Goal: Use online tool/utility: Utilize a website feature to perform a specific function

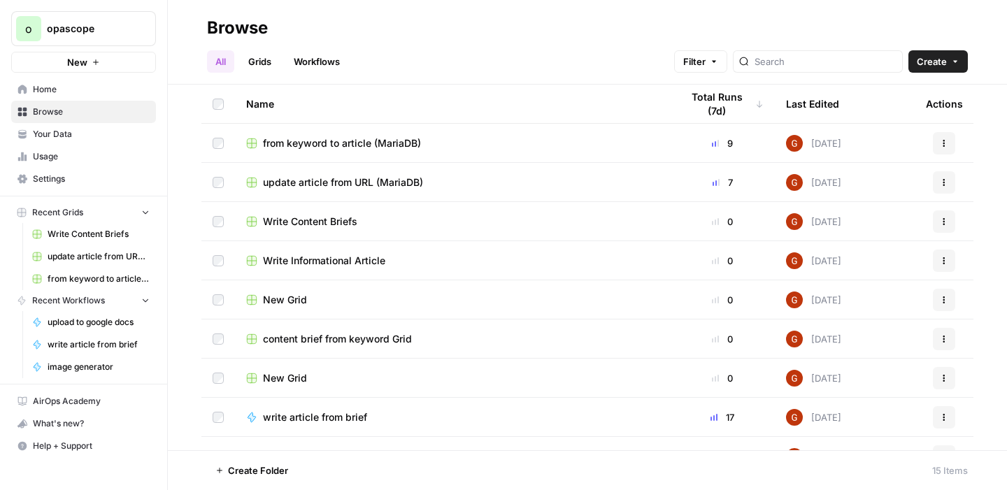
click at [306, 61] on link "Workflows" at bounding box center [316, 61] width 63 height 22
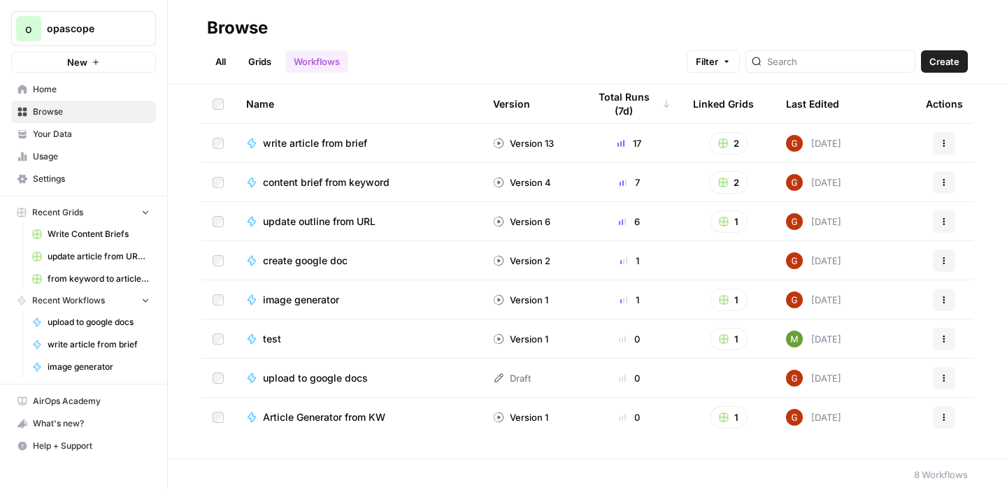
click at [347, 182] on span "content brief from keyword" at bounding box center [326, 183] width 127 height 14
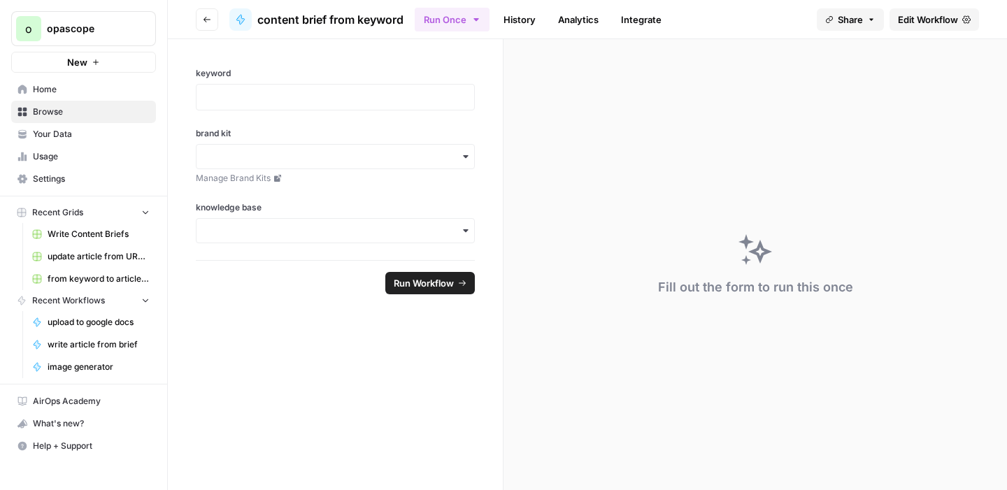
click at [923, 17] on span "Edit Workflow" at bounding box center [928, 20] width 60 height 14
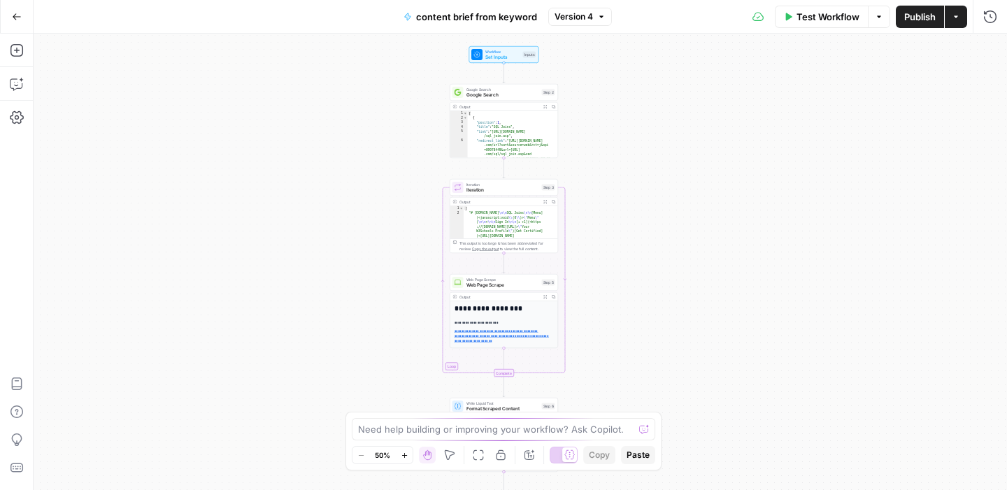
drag, startPoint x: 611, startPoint y: 253, endPoint x: 610, endPoint y: 293, distance: 39.9
click at [610, 293] on div "Workflow Set Inputs Inputs Google Search Google Search Step 2 Output Expand Out…" at bounding box center [521, 262] width 974 height 457
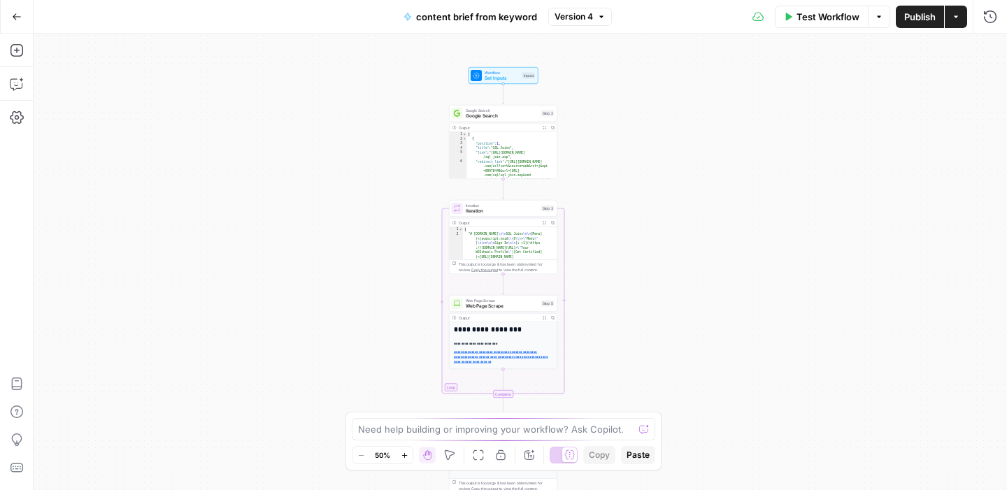
drag, startPoint x: 626, startPoint y: 101, endPoint x: 622, endPoint y: 157, distance: 56.1
click at [622, 157] on div "Workflow Set Inputs Inputs Google Search Google Search Step 2 Output Expand Out…" at bounding box center [521, 262] width 974 height 457
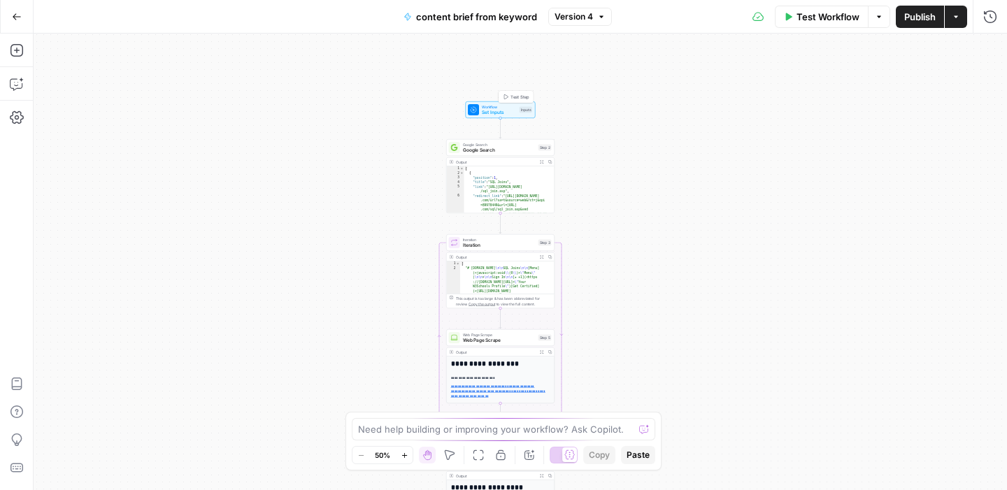
click at [508, 111] on span "Set Inputs" at bounding box center [499, 112] width 35 height 7
click at [483, 109] on span "Set Inputs" at bounding box center [498, 112] width 35 height 7
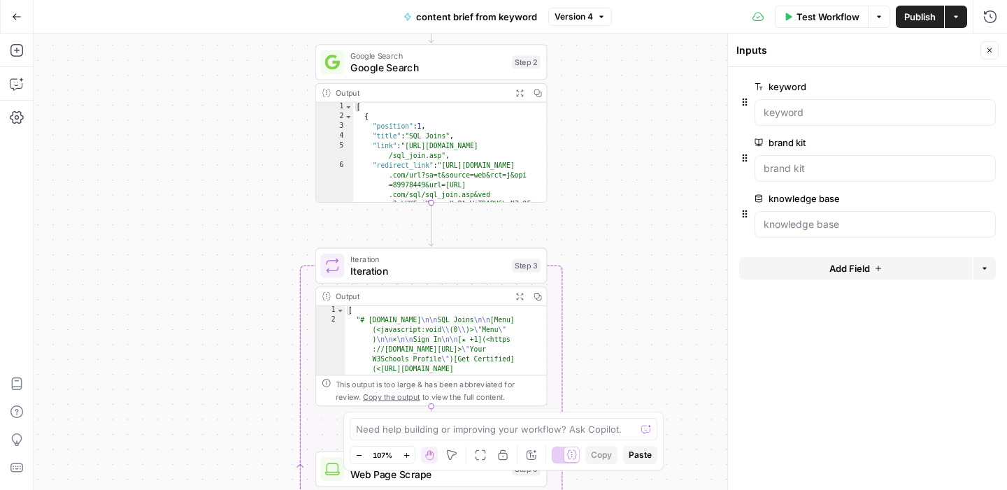
drag, startPoint x: 612, startPoint y: 262, endPoint x: 618, endPoint y: 152, distance: 110.0
click at [618, 152] on div "Workflow Set Inputs Inputs Google Search Google Search Step 2 Output Expand Out…" at bounding box center [521, 262] width 974 height 457
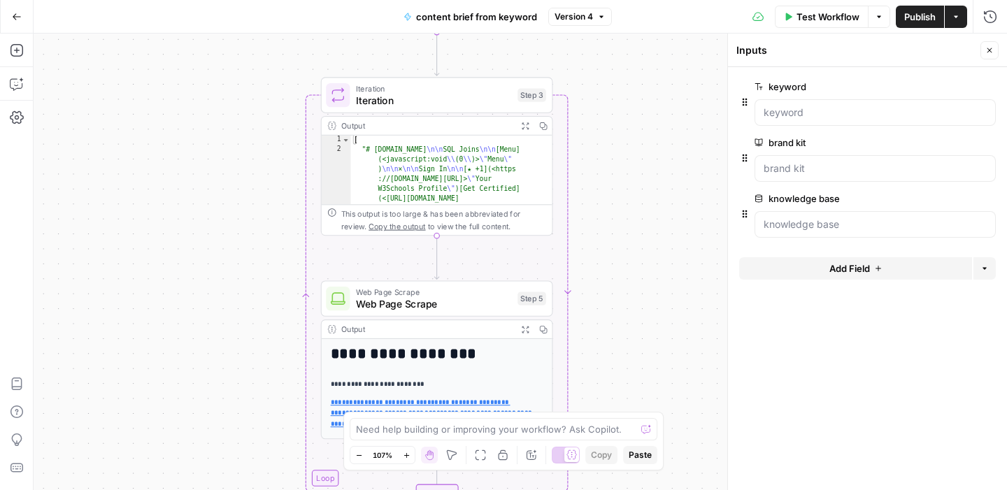
drag, startPoint x: 642, startPoint y: 262, endPoint x: 648, endPoint y: 85, distance: 177.0
click at [648, 84] on div "Workflow Set Inputs Inputs Google Search Google Search Step 2 Output Expand Out…" at bounding box center [521, 262] width 974 height 457
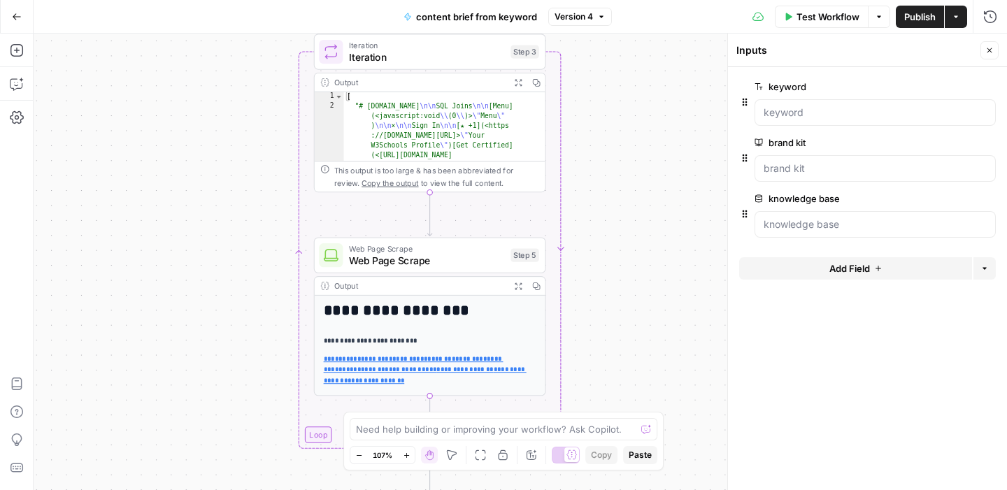
drag, startPoint x: 612, startPoint y: 258, endPoint x: 605, endPoint y: 219, distance: 39.8
click at [605, 219] on div "Workflow Set Inputs Inputs Google Search Google Search Step 2 Output Expand Out…" at bounding box center [521, 262] width 974 height 457
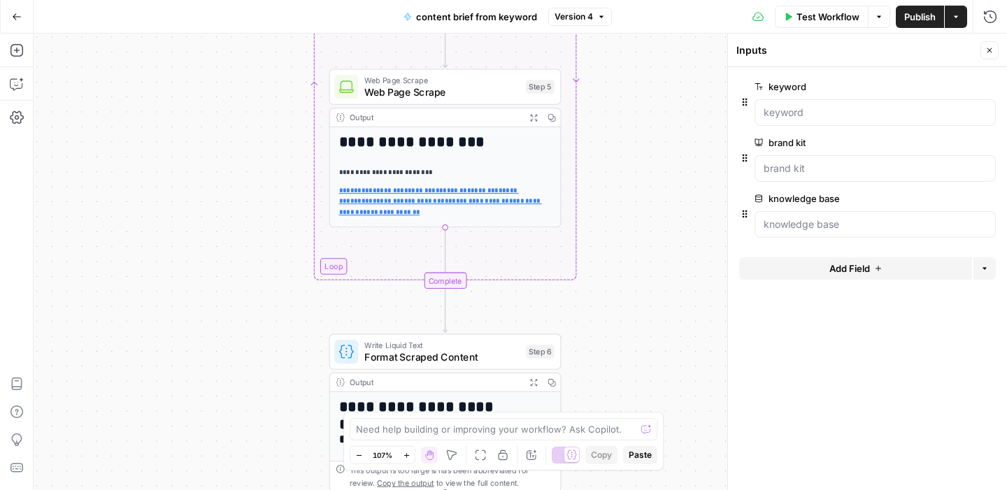
drag, startPoint x: 611, startPoint y: 280, endPoint x: 626, endPoint y: 114, distance: 167.2
click at [626, 114] on div "Workflow Set Inputs Inputs Google Search Google Search Step 2 Output Expand Out…" at bounding box center [521, 262] width 974 height 457
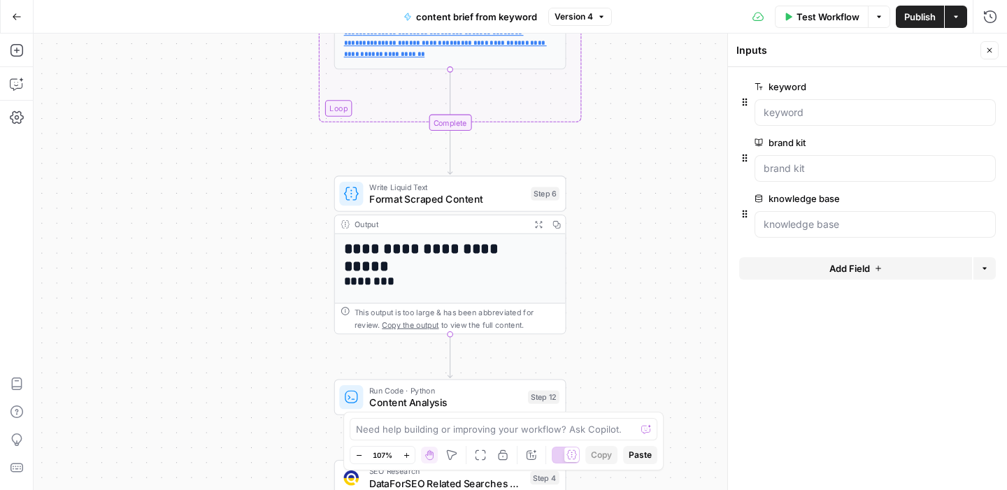
drag, startPoint x: 625, startPoint y: 239, endPoint x: 629, endPoint y: 83, distance: 156.7
click at [629, 82] on div "Workflow Set Inputs Inputs Google Search Google Search Step 2 Output Expand Out…" at bounding box center [521, 262] width 974 height 457
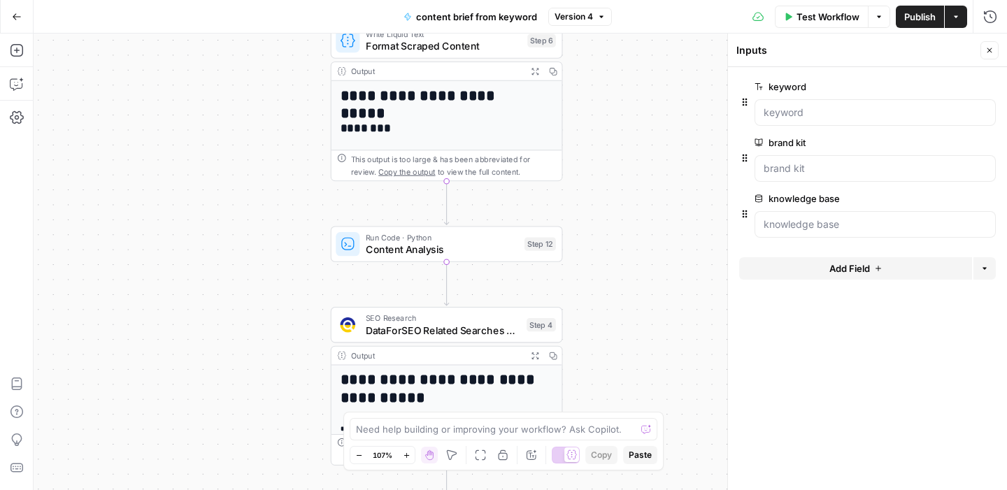
drag, startPoint x: 604, startPoint y: 315, endPoint x: 601, endPoint y: 159, distance: 156.7
click at [601, 159] on div "Workflow Set Inputs Inputs Google Search Google Search Step 2 Output Expand Out…" at bounding box center [521, 262] width 974 height 457
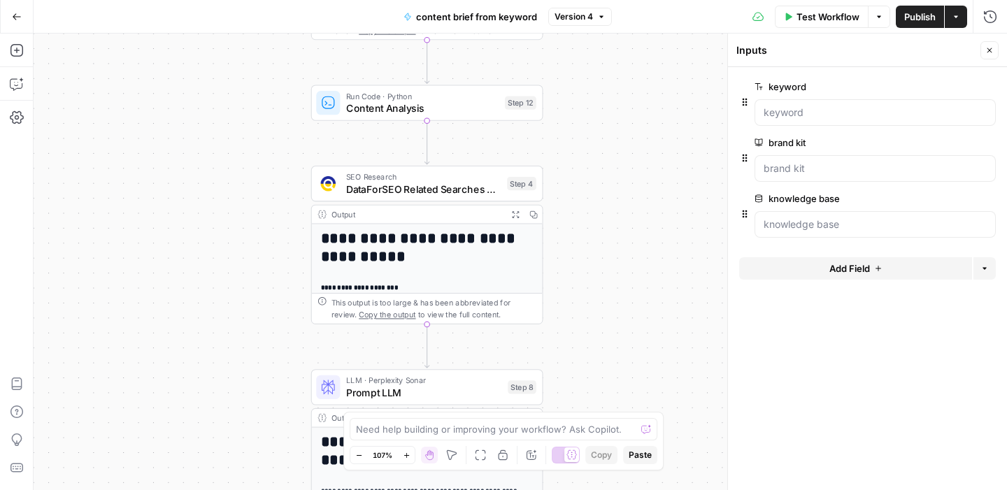
drag, startPoint x: 643, startPoint y: 300, endPoint x: 623, endPoint y: 163, distance: 138.6
click at [623, 162] on div "Workflow Set Inputs Inputs Google Search Google Search Step 2 Output Expand Out…" at bounding box center [521, 262] width 974 height 457
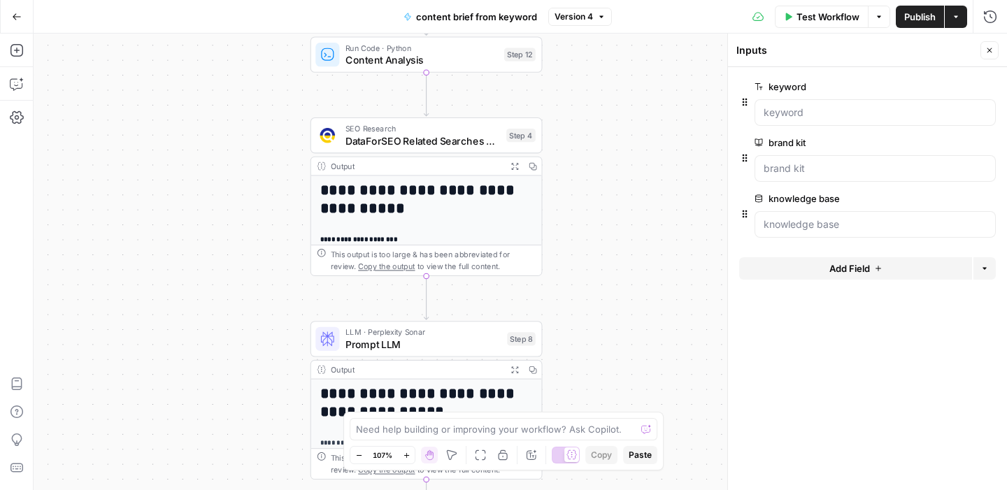
drag, startPoint x: 585, startPoint y: 260, endPoint x: 585, endPoint y: 204, distance: 56.7
click at [585, 204] on div "Workflow Set Inputs Inputs Google Search Google Search Step 2 Output Expand Out…" at bounding box center [521, 262] width 974 height 457
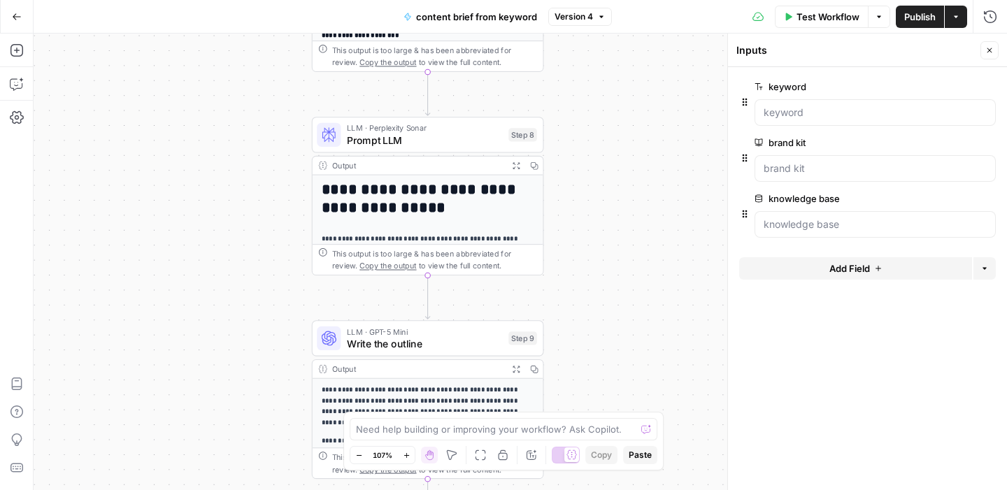
drag, startPoint x: 588, startPoint y: 331, endPoint x: 590, endPoint y: 135, distance: 195.8
click at [590, 134] on div "Workflow Set Inputs Inputs Google Search Google Search Step 2 Output Expand Out…" at bounding box center [521, 262] width 974 height 457
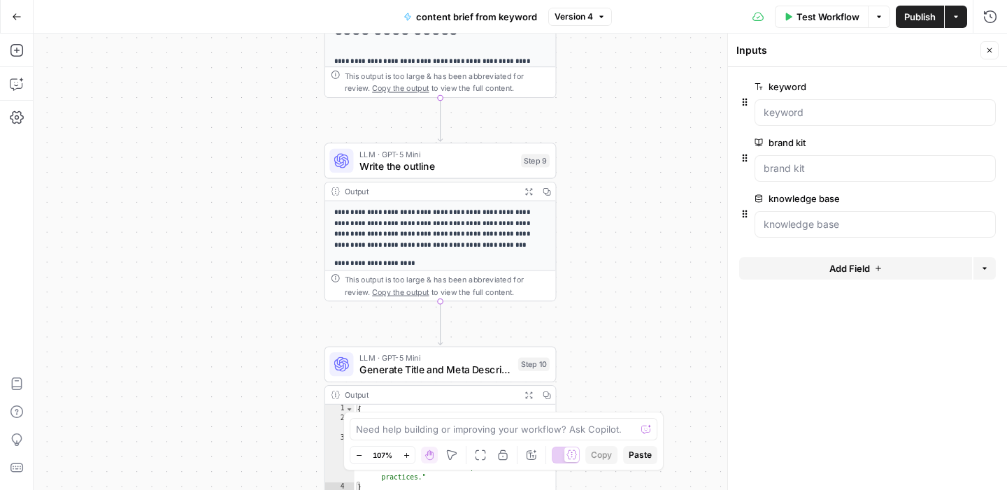
drag, startPoint x: 198, startPoint y: 325, endPoint x: 211, endPoint y: 135, distance: 190.0
click at [211, 134] on div "Workflow Set Inputs Inputs Google Search Google Search Step 2 Output Expand Out…" at bounding box center [521, 262] width 974 height 457
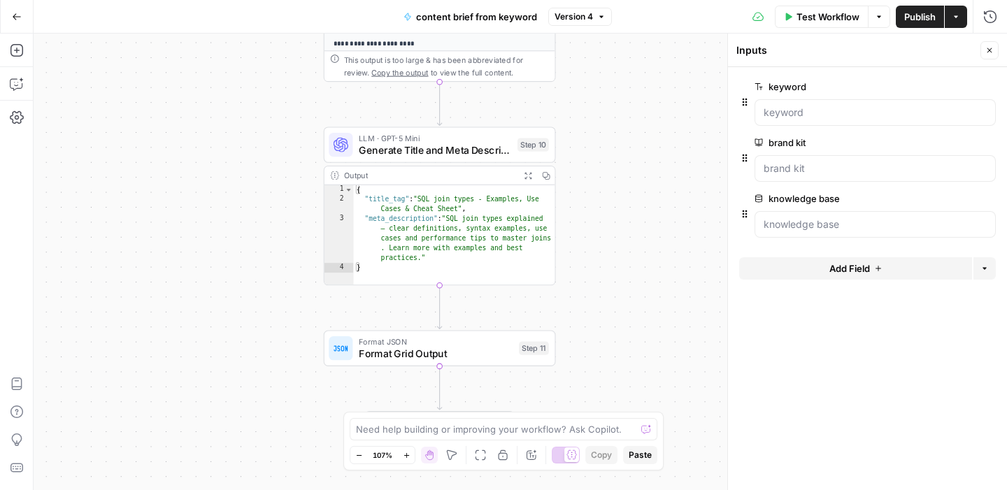
drag, startPoint x: 279, startPoint y: 321, endPoint x: 278, endPoint y: 115, distance: 205.6
click at [278, 115] on div "Workflow Set Inputs Inputs Google Search Google Search Step 2 Output Expand Out…" at bounding box center [521, 262] width 974 height 457
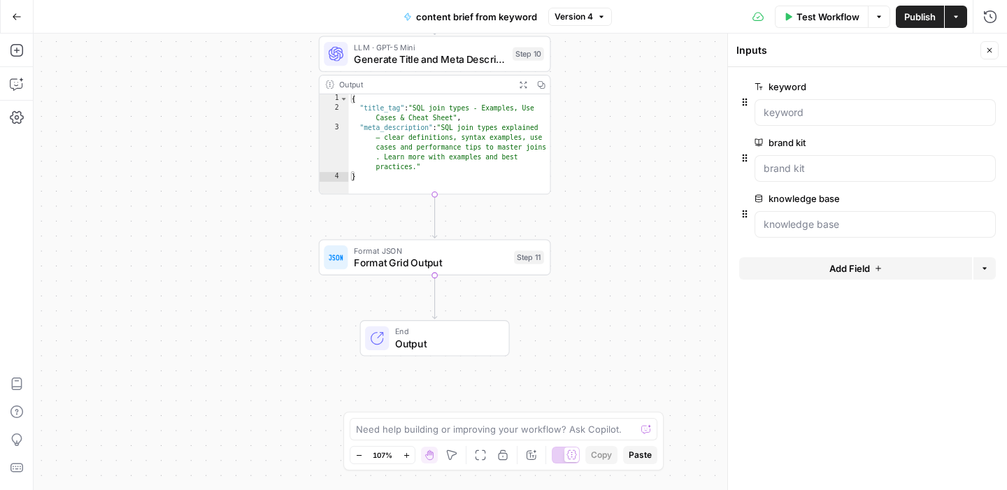
drag, startPoint x: 608, startPoint y: 371, endPoint x: 600, endPoint y: 280, distance: 92.0
click at [602, 280] on div "Workflow Set Inputs Inputs Google Search Google Search Step 2 Output Expand Out…" at bounding box center [521, 262] width 974 height 457
click at [482, 266] on span "Format Grid Output" at bounding box center [430, 262] width 154 height 15
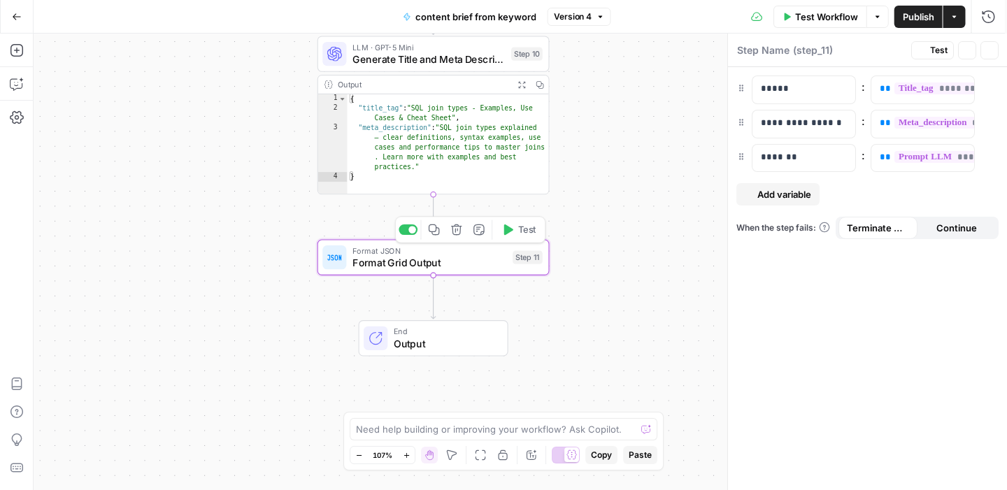
type textarea "Format Grid Output"
click at [952, 20] on icon "button" at bounding box center [956, 17] width 8 height 8
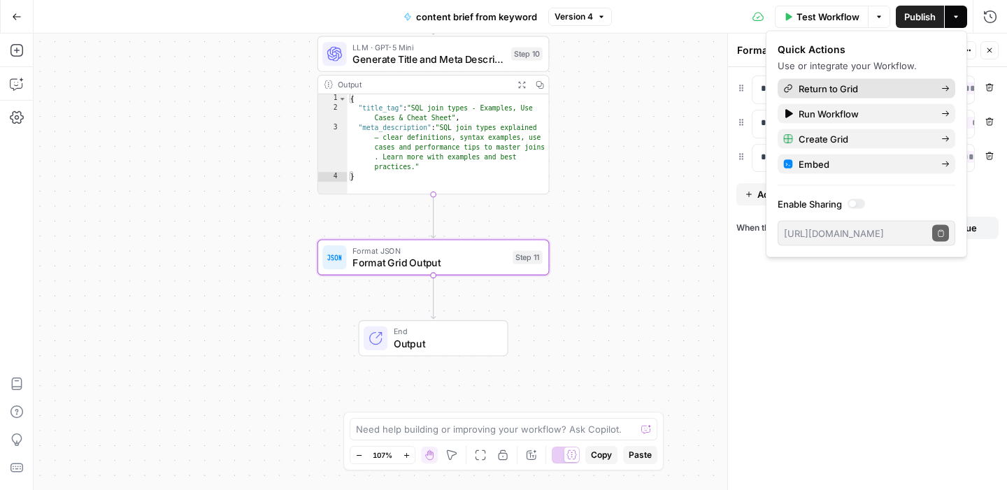
click at [946, 85] on icon "button" at bounding box center [945, 89] width 8 height 8
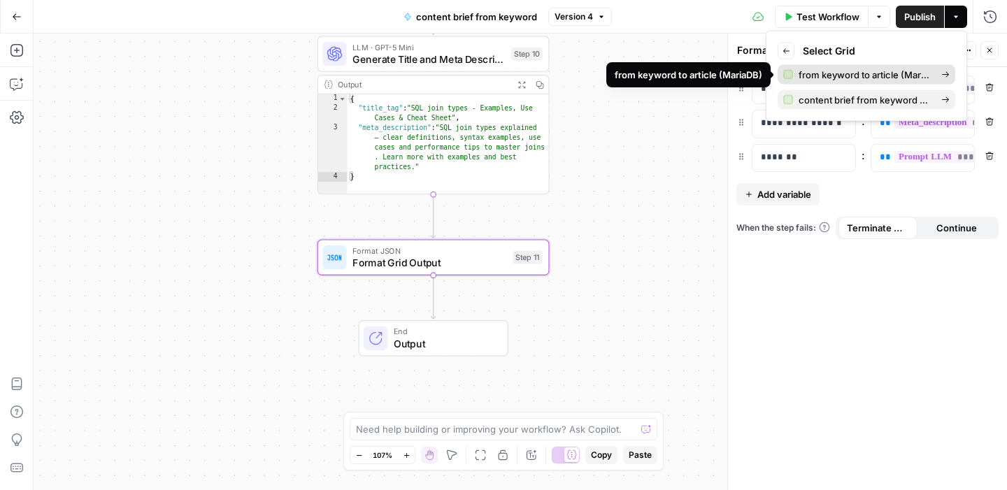
click at [932, 71] on div "from keyword to article (MariaDB)" at bounding box center [866, 75] width 166 height 14
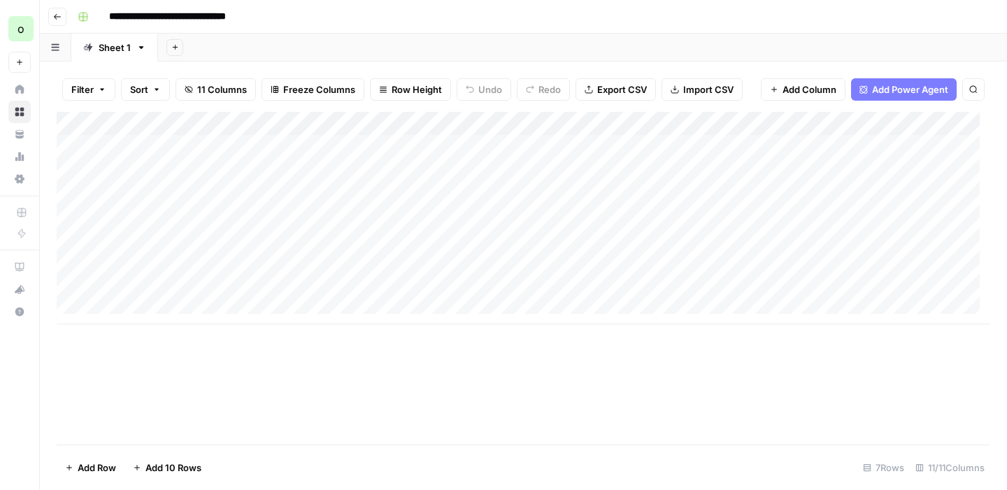
click at [662, 126] on div "Add Column" at bounding box center [524, 218] width 934 height 213
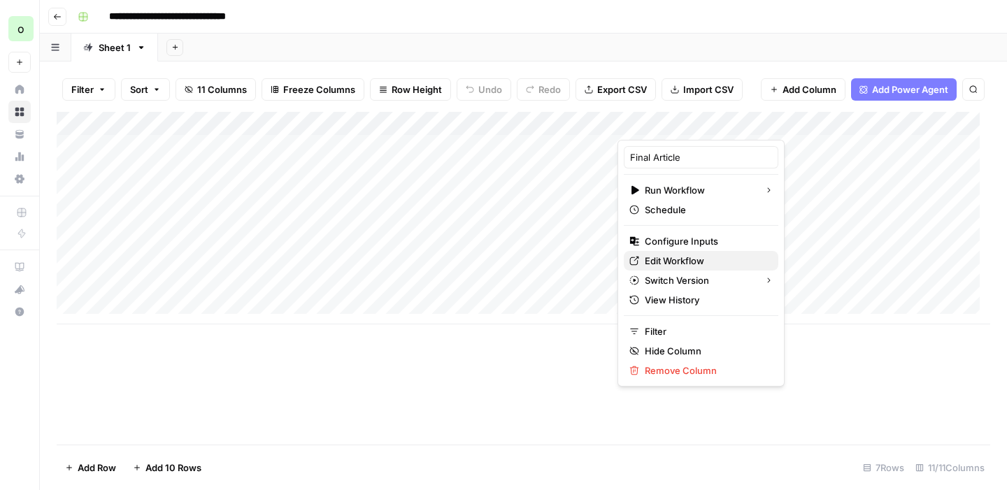
click at [674, 257] on span "Edit Workflow" at bounding box center [706, 261] width 122 height 14
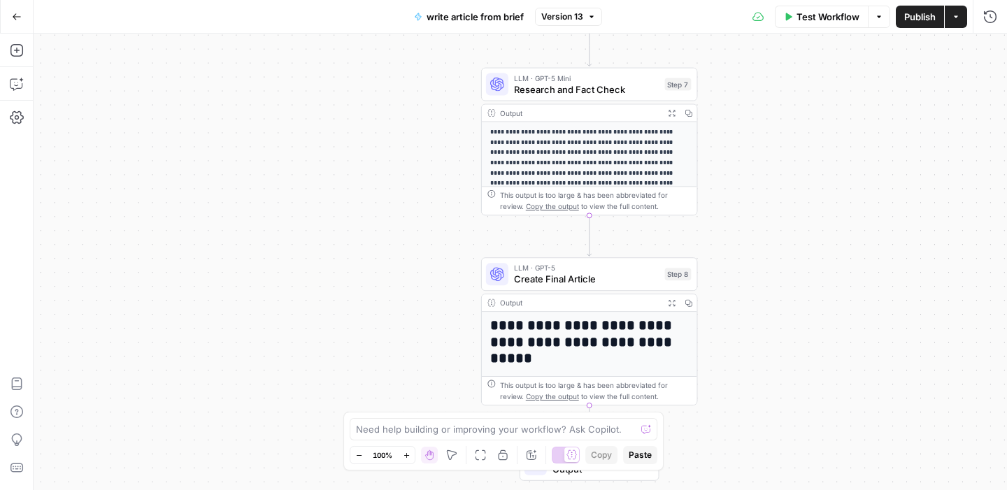
drag, startPoint x: 303, startPoint y: 262, endPoint x: 306, endPoint y: 97, distance: 165.1
click at [306, 96] on div "**********" at bounding box center [521, 262] width 974 height 457
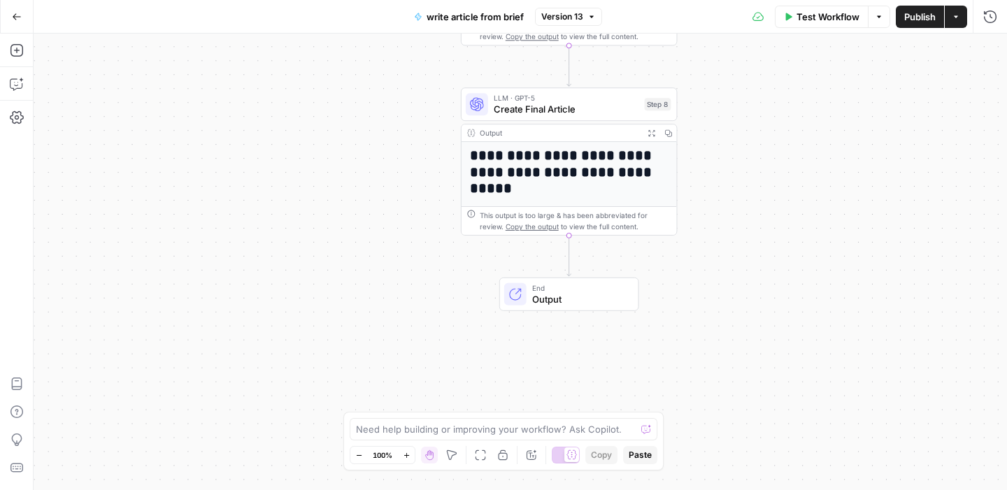
drag, startPoint x: 434, startPoint y: 306, endPoint x: 414, endPoint y: 134, distance: 173.2
click at [414, 134] on div "**********" at bounding box center [521, 262] width 974 height 457
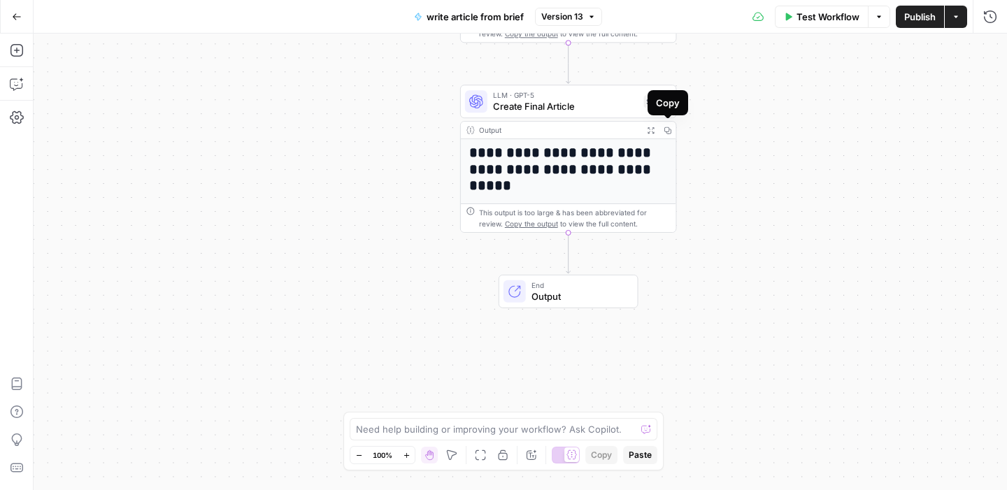
click at [651, 129] on icon "button" at bounding box center [651, 131] width 8 height 8
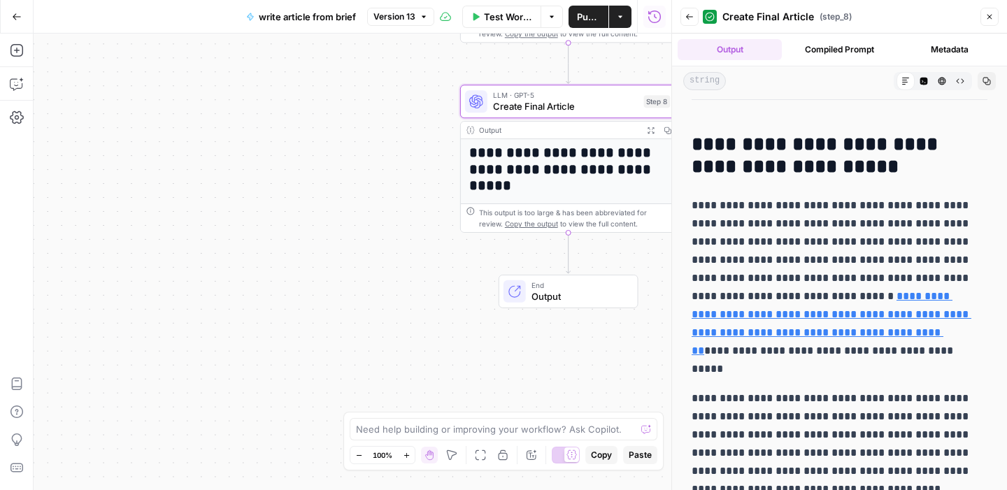
scroll to position [10091, 0]
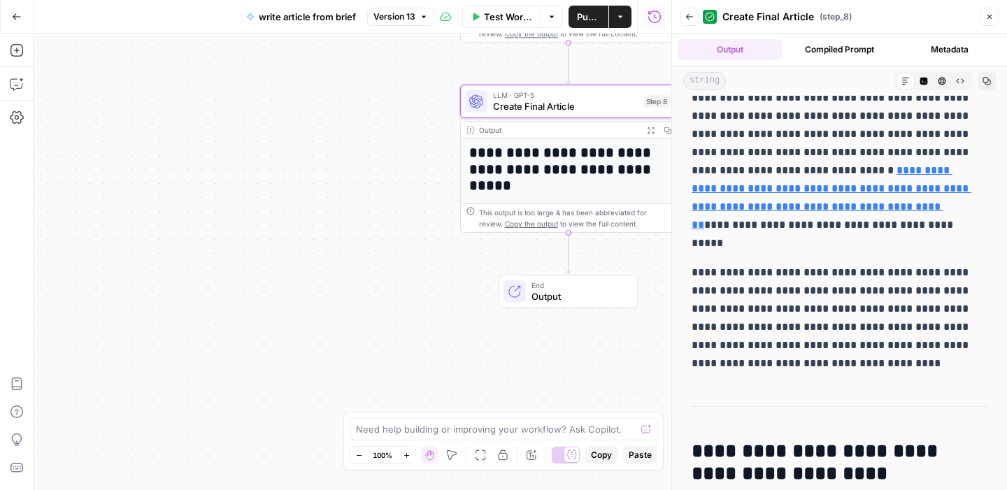
click at [13, 17] on icon "button" at bounding box center [17, 17] width 10 height 10
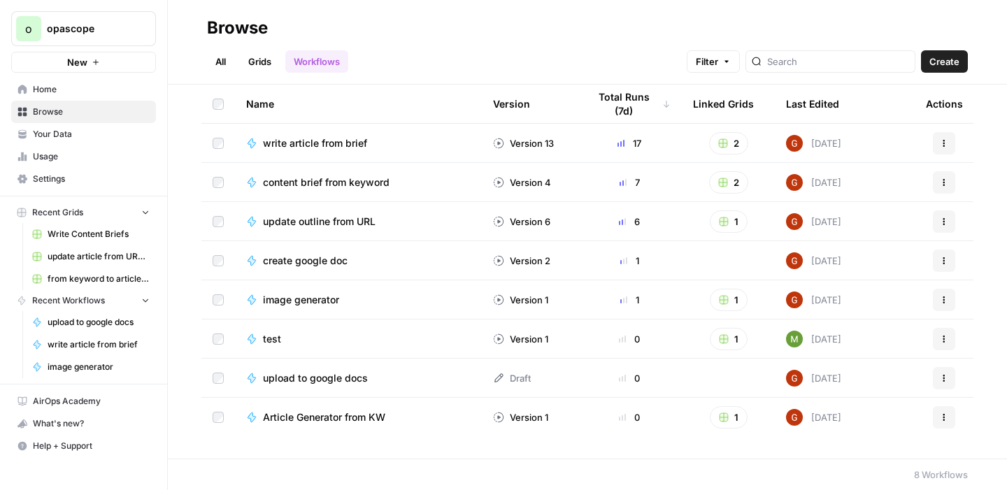
click at [299, 299] on span "image generator" at bounding box center [301, 300] width 76 height 14
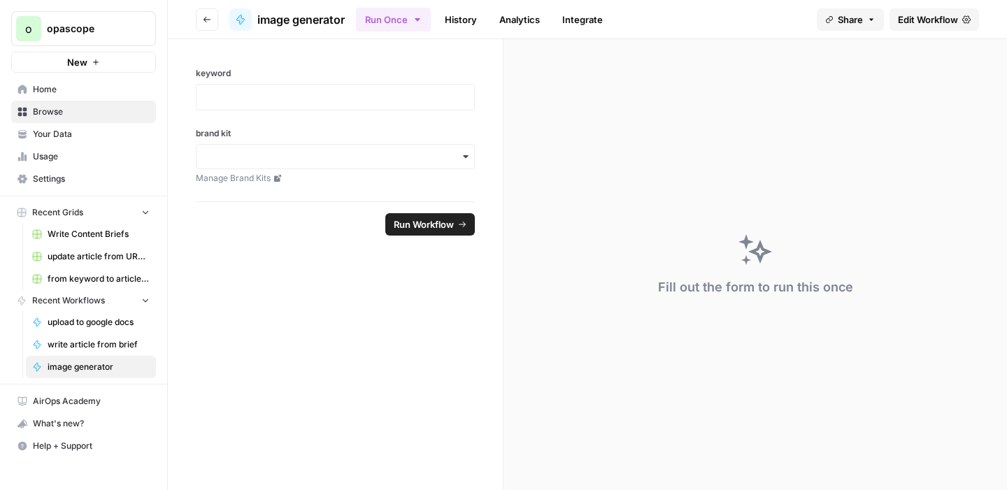
click at [939, 21] on span "Edit Workflow" at bounding box center [928, 20] width 60 height 14
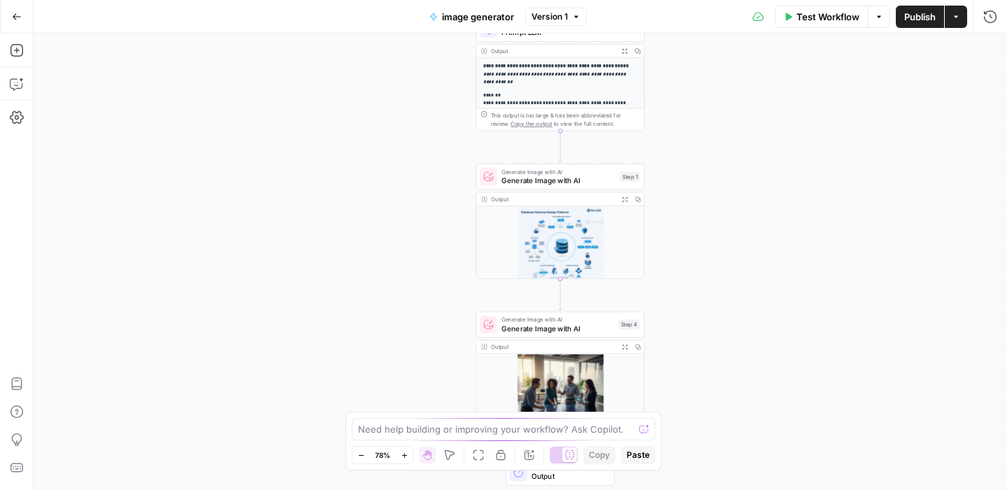
click at [560, 234] on img at bounding box center [560, 249] width 168 height 86
click at [627, 199] on span "Expand Output" at bounding box center [627, 199] width 1 height 1
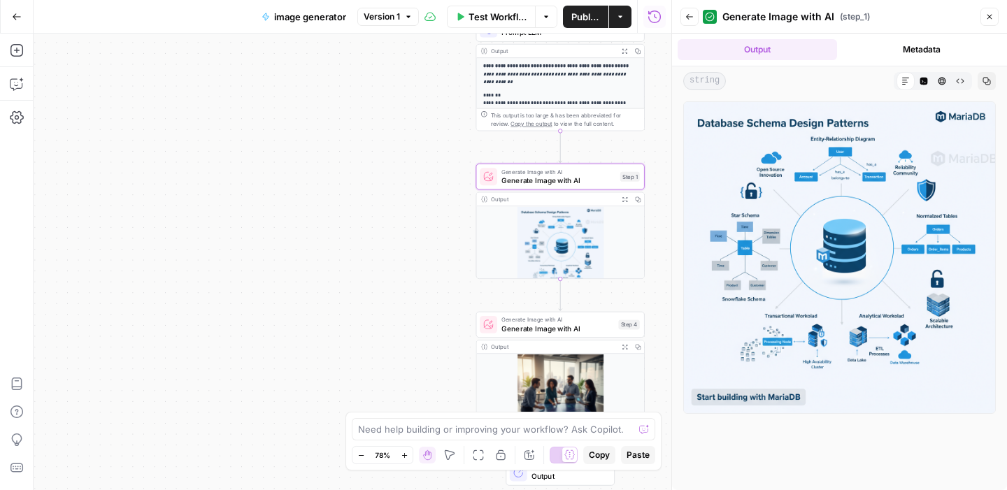
click at [831, 247] on img at bounding box center [839, 257] width 313 height 313
click at [571, 373] on img at bounding box center [560, 397] width 168 height 86
click at [569, 365] on img at bounding box center [560, 397] width 168 height 86
click at [585, 322] on span "Generate Image with AI" at bounding box center [557, 319] width 113 height 8
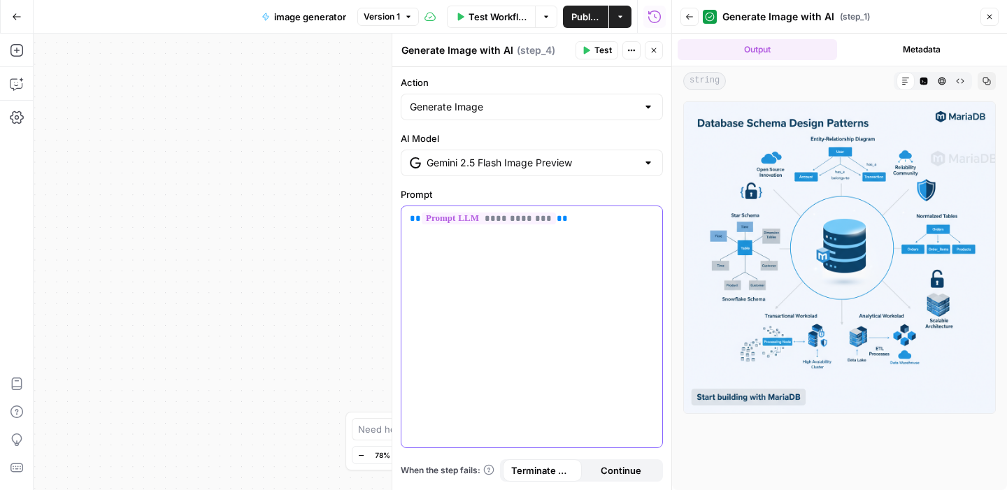
click at [578, 329] on div "**********" at bounding box center [531, 326] width 261 height 241
click at [652, 54] on icon "button" at bounding box center [654, 50] width 8 height 8
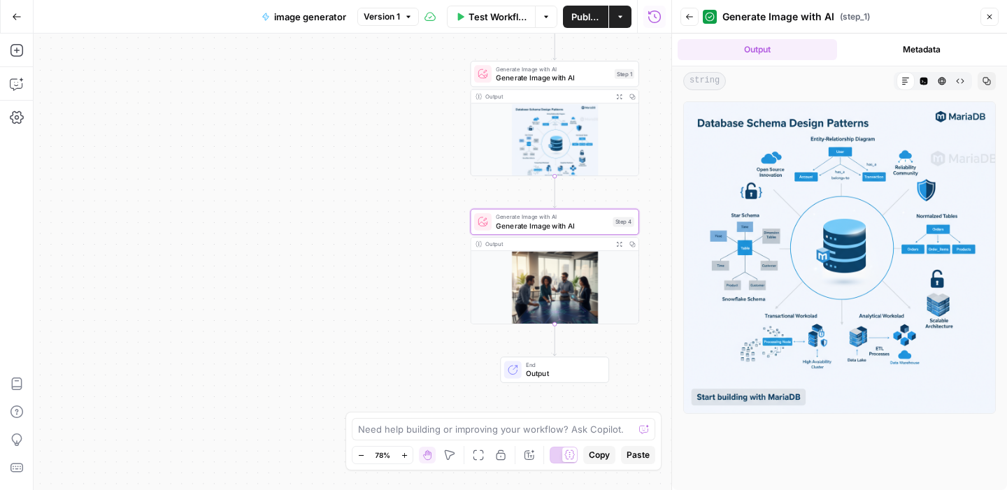
drag, startPoint x: 428, startPoint y: 286, endPoint x: 421, endPoint y: 182, distance: 104.4
click at [421, 182] on div "**********" at bounding box center [353, 262] width 638 height 457
click at [564, 295] on img at bounding box center [553, 293] width 168 height 86
click at [567, 225] on span "Generate Image with AI" at bounding box center [550, 224] width 113 height 11
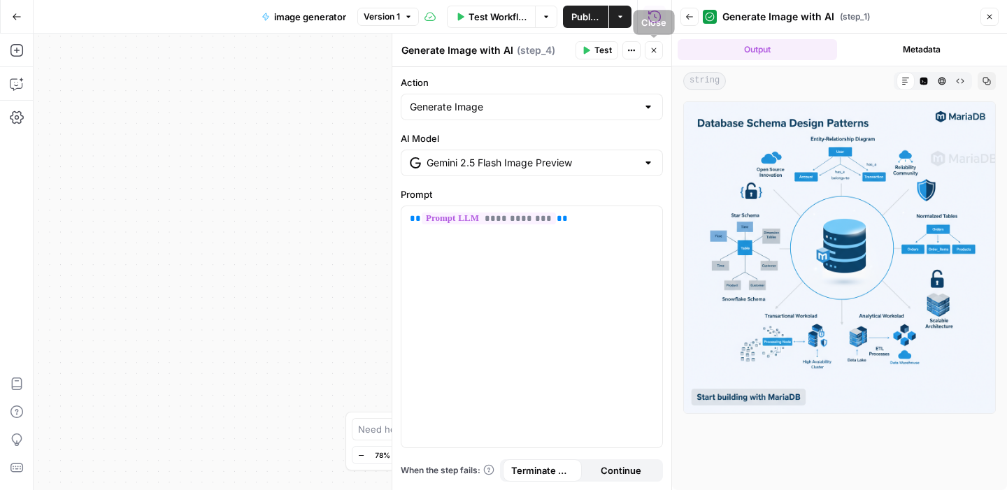
click at [657, 54] on icon "button" at bounding box center [654, 50] width 8 height 8
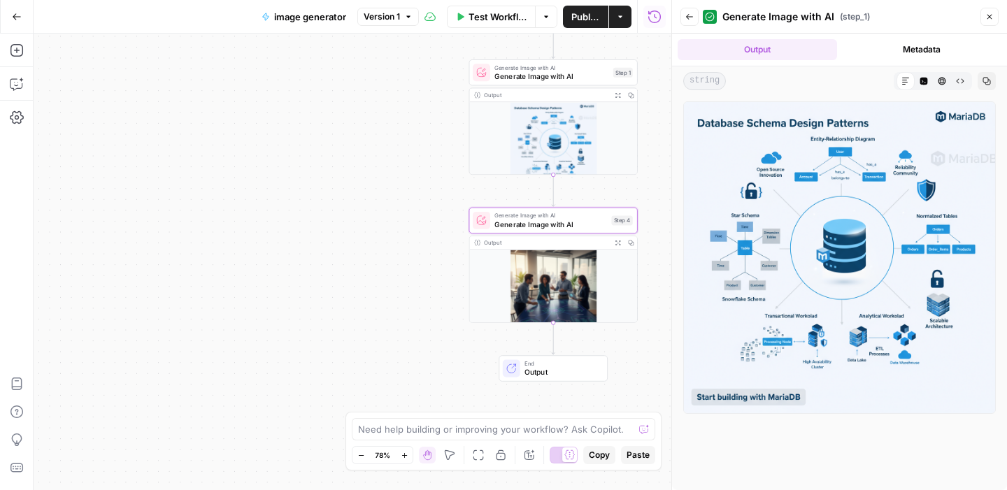
click at [992, 17] on icon "button" at bounding box center [989, 17] width 8 height 8
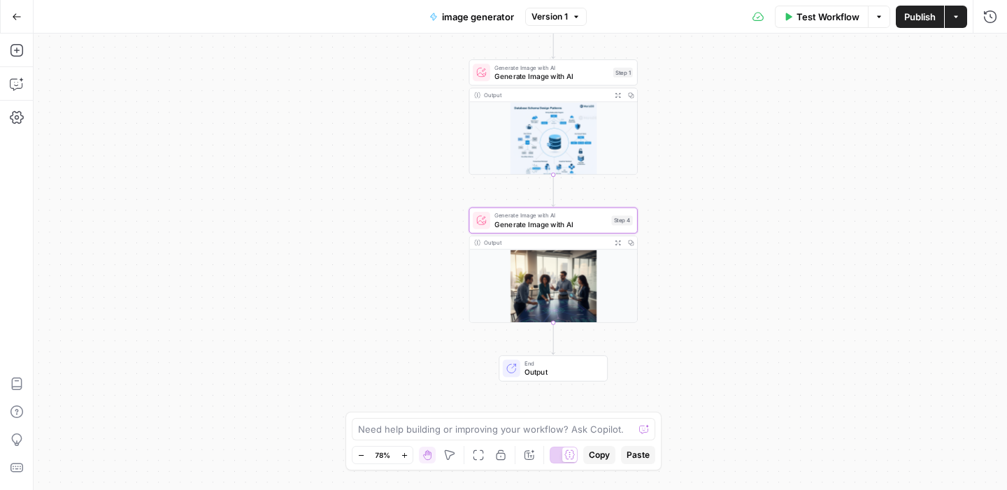
click at [574, 304] on img at bounding box center [553, 293] width 168 height 86
click at [710, 279] on div "**********" at bounding box center [521, 262] width 974 height 457
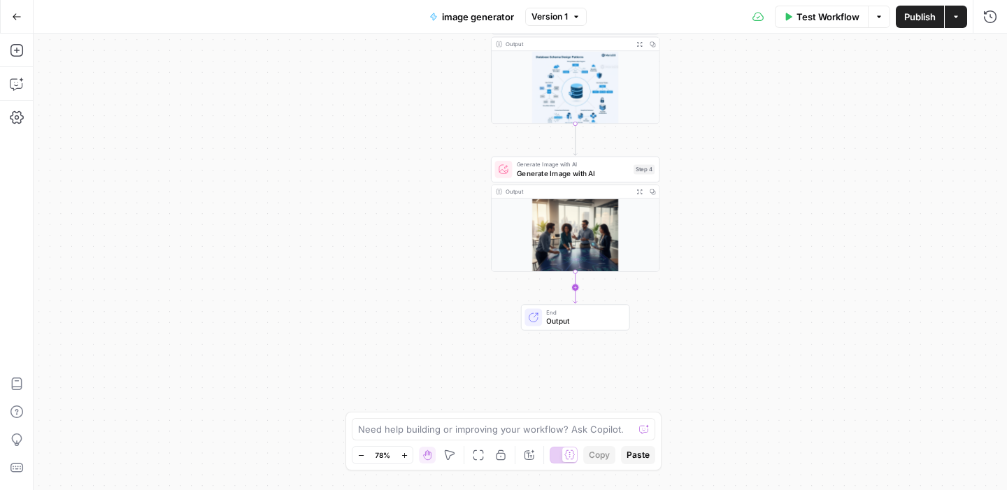
scroll to position [1, 0]
click at [567, 259] on img at bounding box center [576, 240] width 168 height 86
click at [607, 255] on img at bounding box center [576, 240] width 168 height 86
click at [636, 192] on icon "button" at bounding box center [639, 192] width 6 height 6
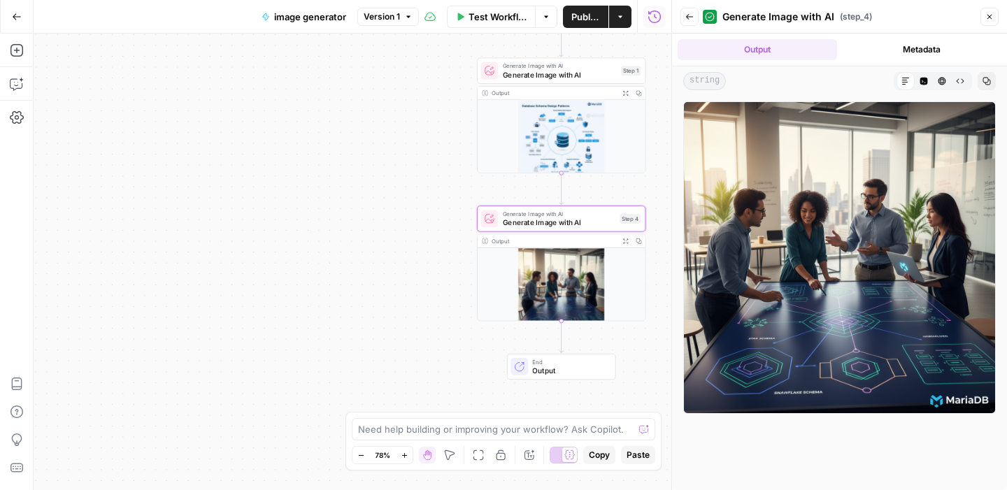
drag, startPoint x: 424, startPoint y: 94, endPoint x: 399, endPoint y: 171, distance: 80.1
click at [399, 171] on div "**********" at bounding box center [353, 262] width 638 height 457
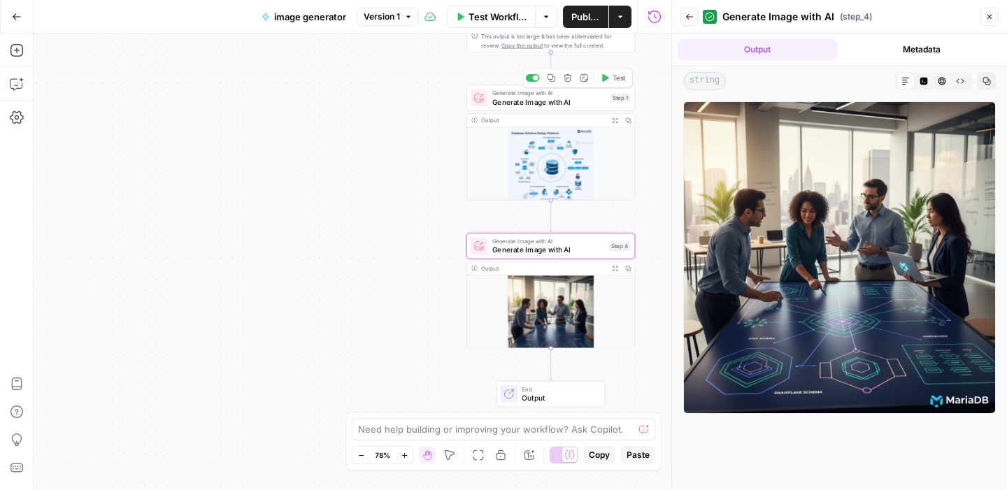
click at [539, 105] on span "Generate Image with AI" at bounding box center [549, 102] width 114 height 11
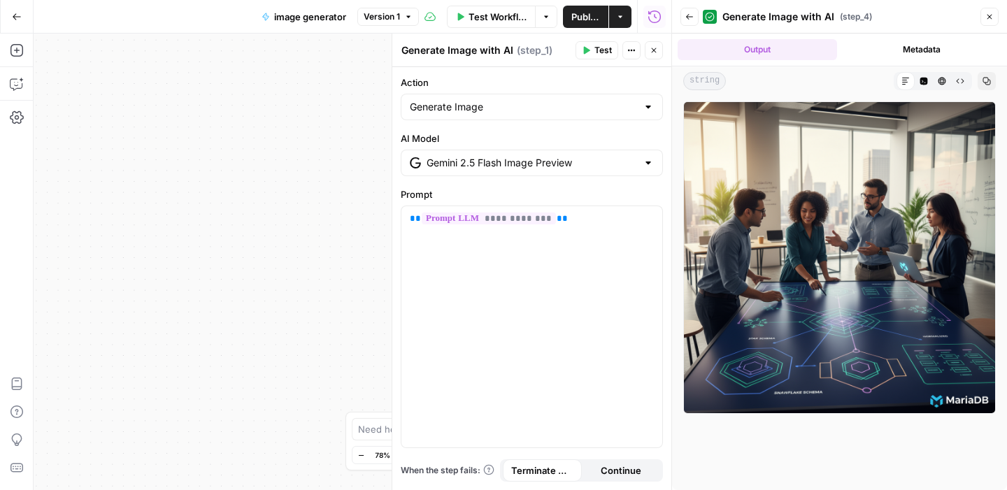
click at [646, 108] on div at bounding box center [648, 107] width 11 height 14
type input "Generate Image"
click at [629, 78] on label "Action" at bounding box center [532, 83] width 262 height 14
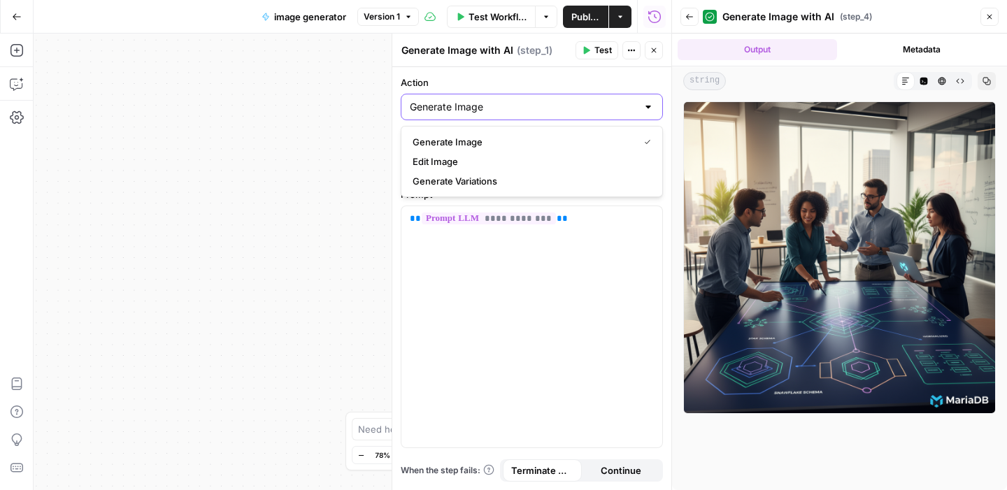
click at [629, 100] on input "Generate Image" at bounding box center [523, 107] width 227 height 14
click at [662, 157] on div "Generate Image Edit Image Generate Variations" at bounding box center [532, 161] width 262 height 71
type input "Generate Image"
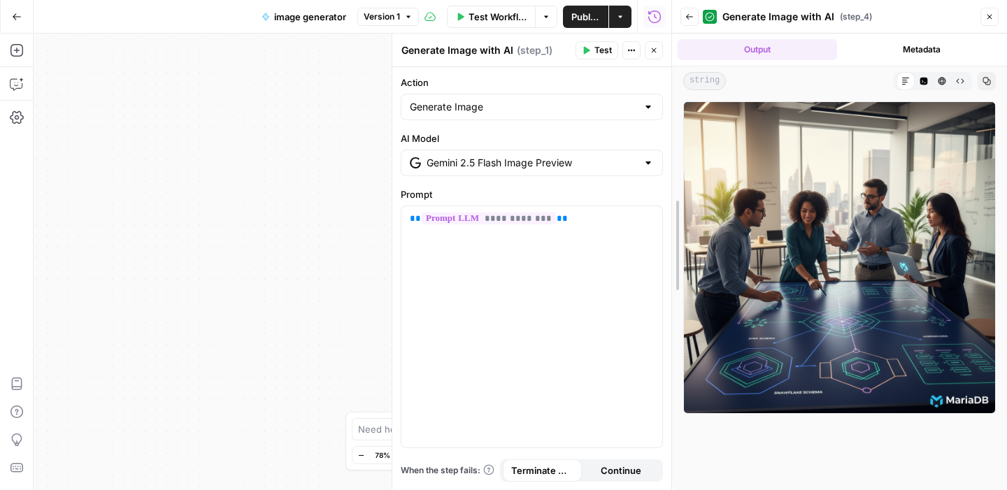
click at [665, 164] on div at bounding box center [672, 245] width 14 height 490
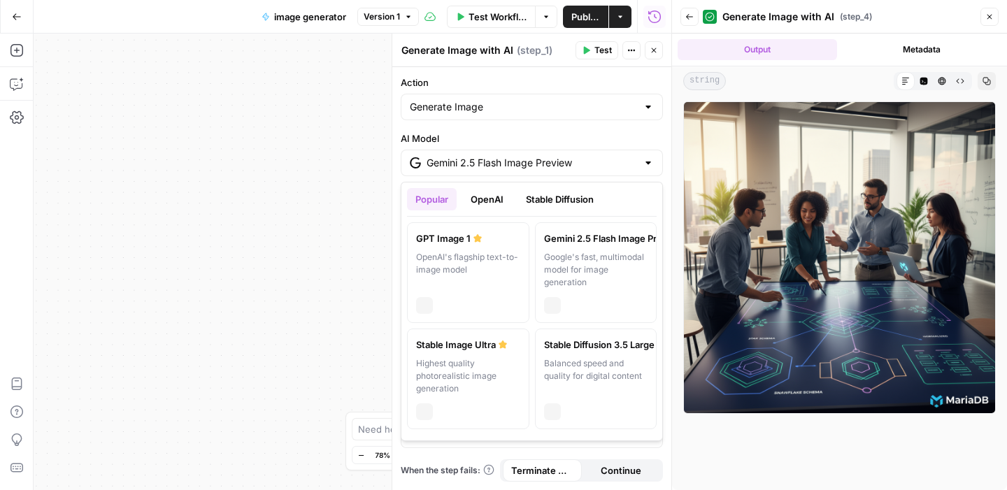
click at [646, 169] on div at bounding box center [648, 163] width 11 height 14
click at [457, 256] on div "OpenAI's flagship text-to-image model" at bounding box center [468, 270] width 104 height 38
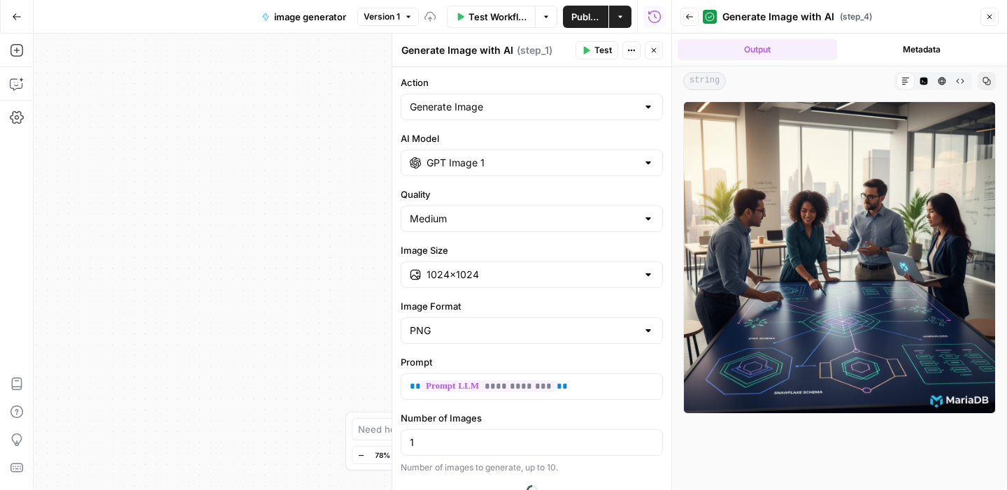
scroll to position [64, 0]
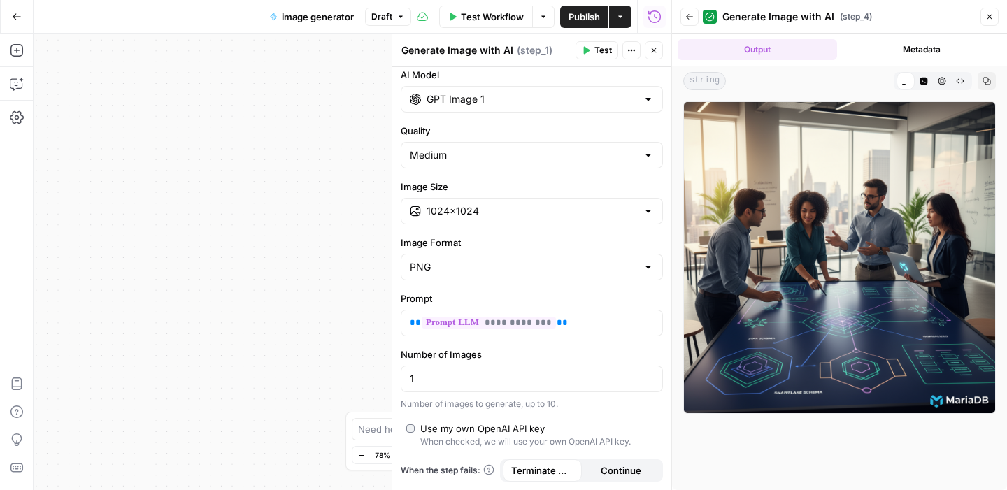
click at [446, 429] on div "Use my own OpenAI API key" at bounding box center [482, 429] width 124 height 14
click at [450, 427] on div "Use my own OpenAI API key" at bounding box center [482, 429] width 124 height 14
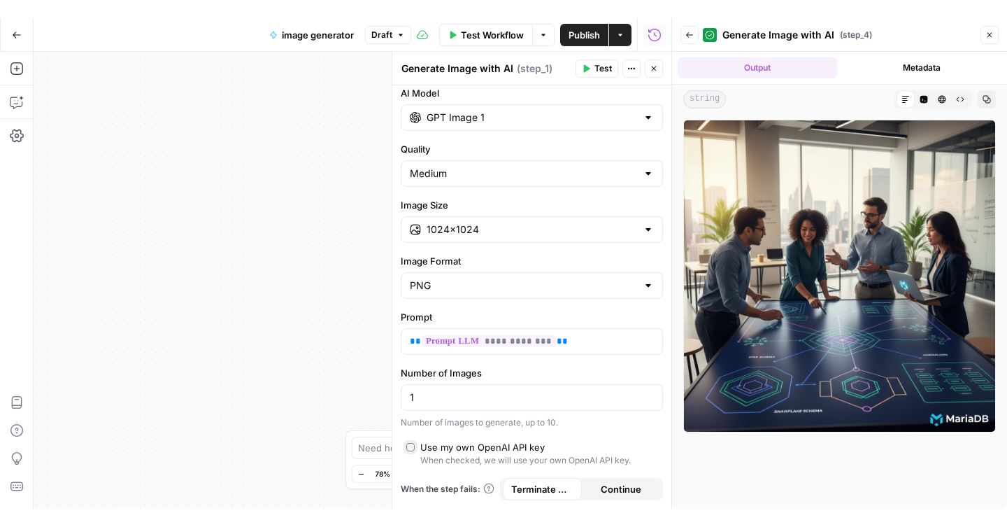
scroll to position [0, 0]
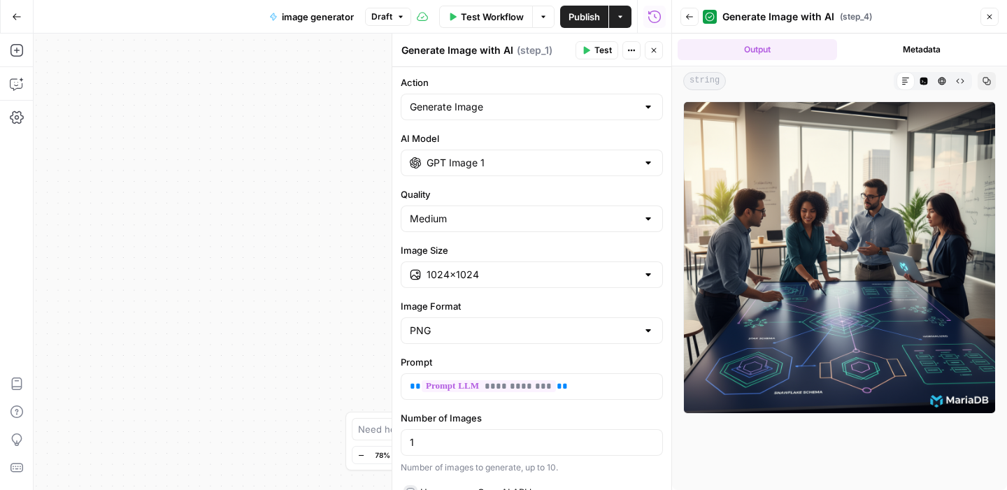
click at [630, 160] on div "GPT Image 1" at bounding box center [532, 163] width 262 height 27
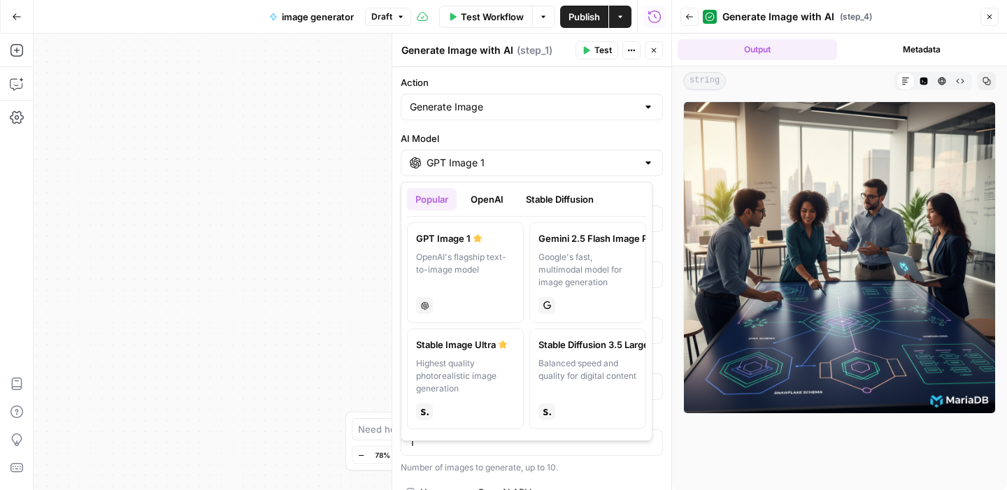
click at [557, 250] on label "Gemini 2.5 Flash Image Preview Google's fast, multimodal model for image genera…" at bounding box center [587, 272] width 117 height 101
type input "Gemini 2.5 Flash Image Preview"
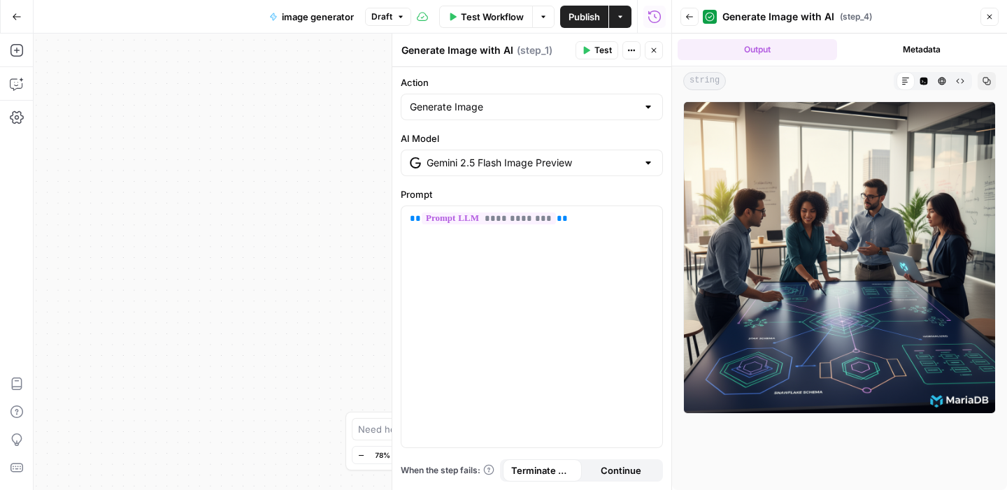
click at [655, 56] on button "Close" at bounding box center [654, 50] width 18 height 18
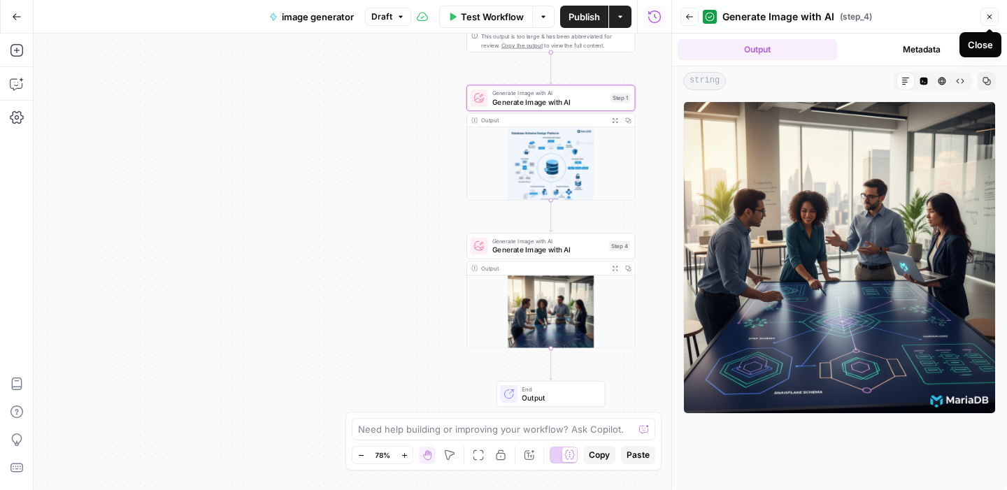
click at [984, 18] on button "Close" at bounding box center [990, 17] width 18 height 18
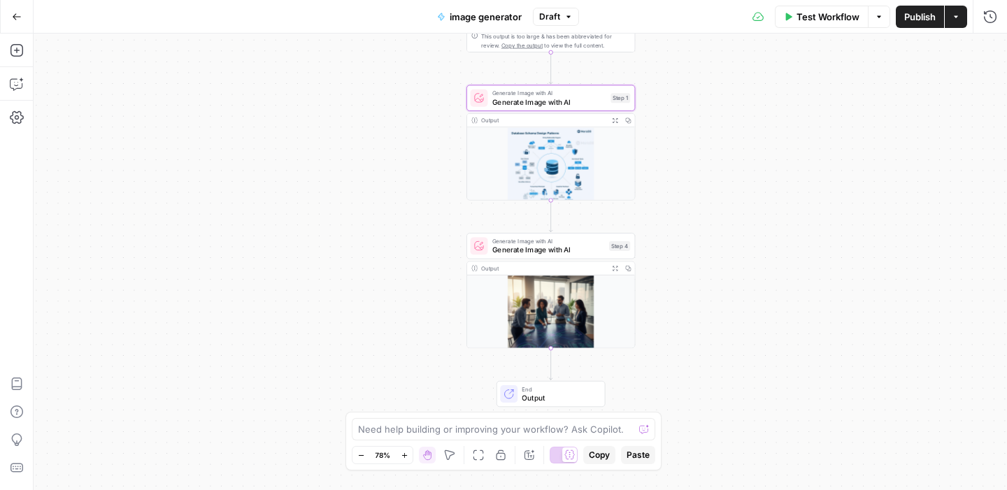
click at [14, 17] on icon "button" at bounding box center [17, 17] width 10 height 10
